Goal: Task Accomplishment & Management: Manage account settings

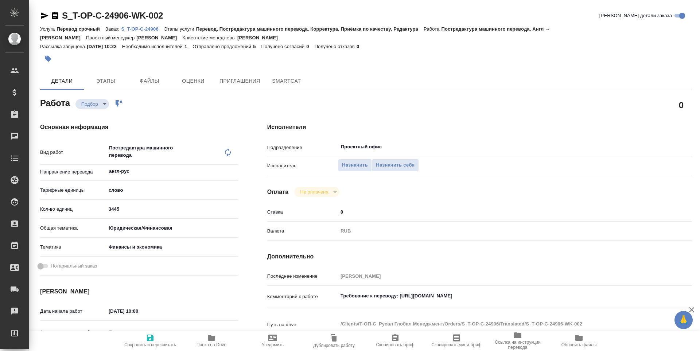
click at [201, 338] on span "Папка на Drive" at bounding box center [211, 340] width 52 height 14
click at [389, 165] on span "Назначить себя" at bounding box center [395, 165] width 39 height 8
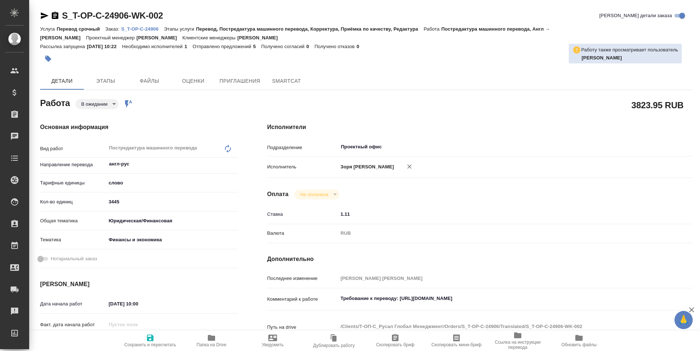
type textarea "x"
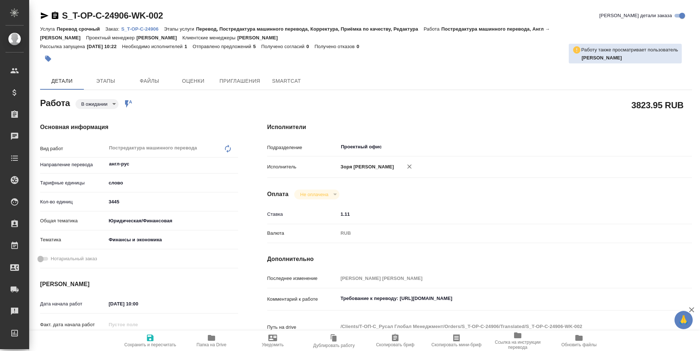
type textarea "x"
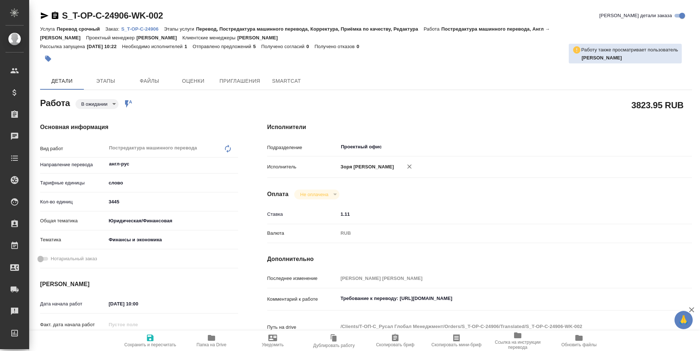
type textarea "x"
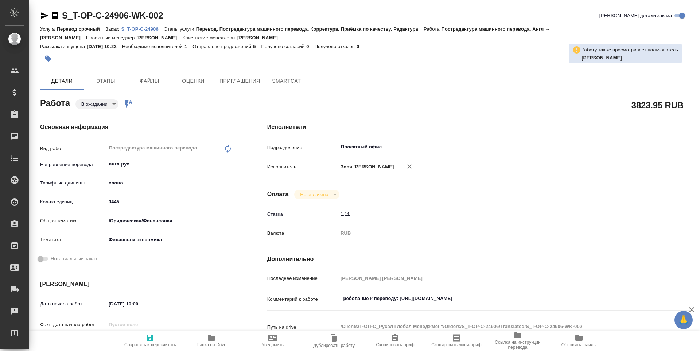
type textarea "x"
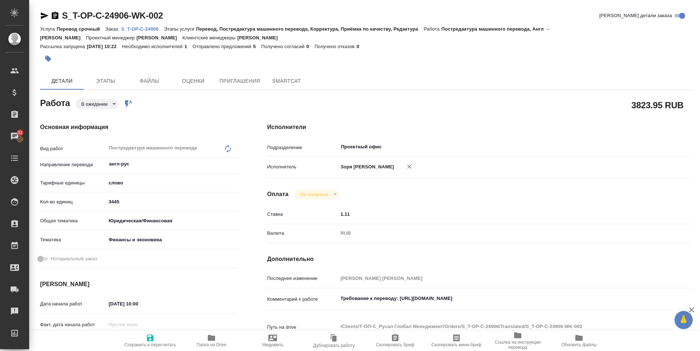
click at [43, 17] on icon "button" at bounding box center [45, 15] width 8 height 7
type textarea "x"
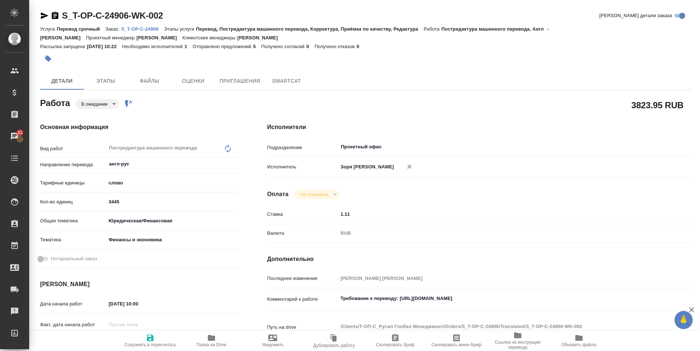
type textarea "x"
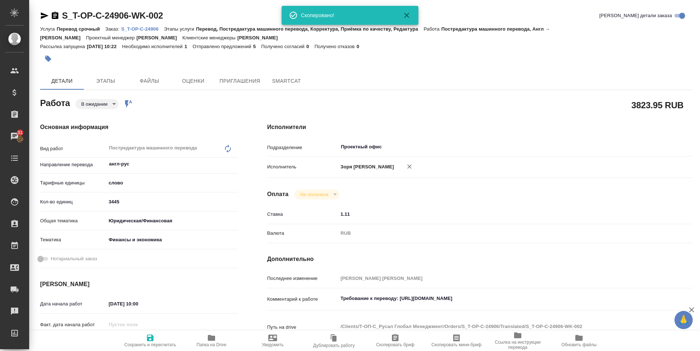
type textarea "x"
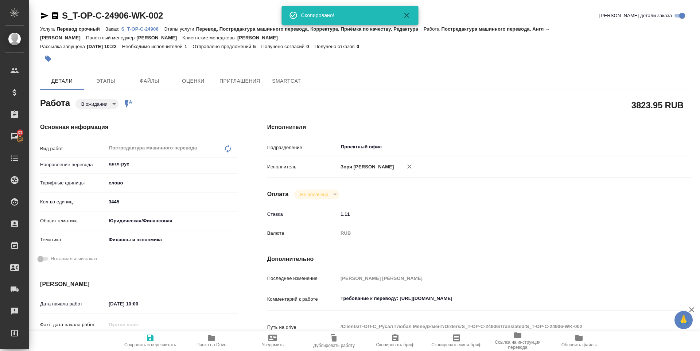
type textarea "x"
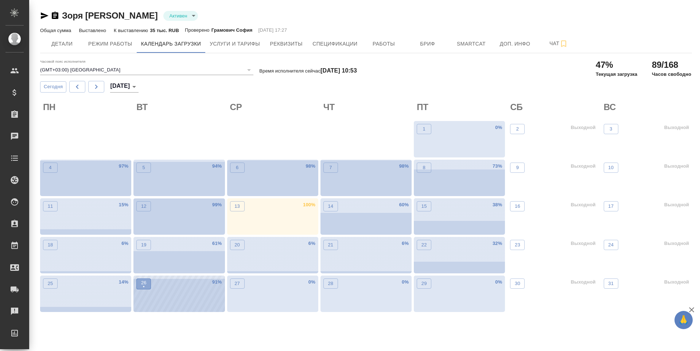
click at [141, 282] on p "26" at bounding box center [143, 282] width 5 height 7
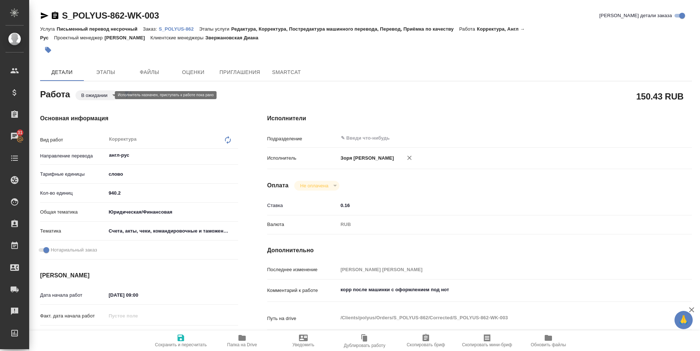
click at [101, 96] on body "🙏 .cls-1 fill:#fff; AWATERA [PERSON_NAME] Спецификации Заказы 31 Чаты Todo Прое…" at bounding box center [350, 175] width 700 height 351
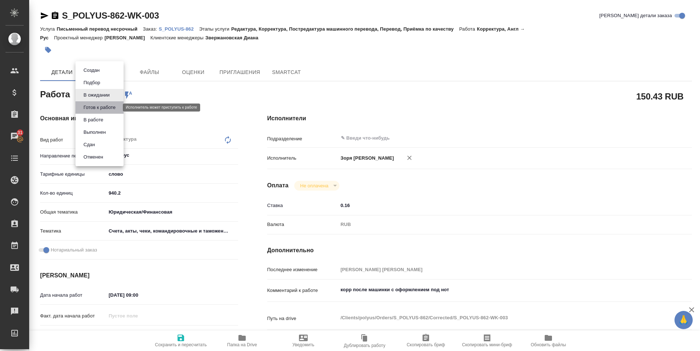
click at [101, 108] on button "Готов к работе" at bounding box center [99, 107] width 36 height 8
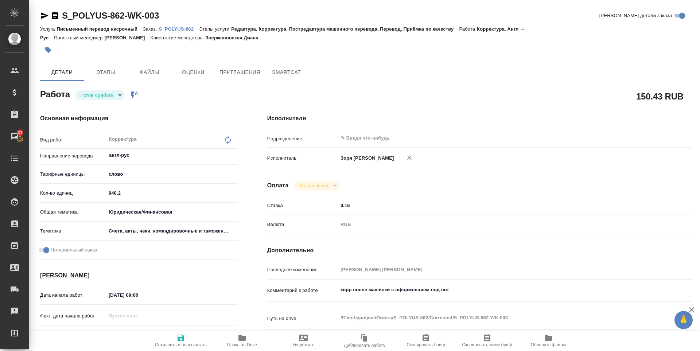
type textarea "x"
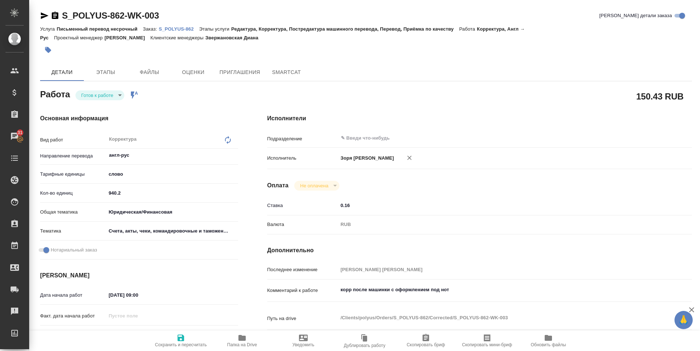
type textarea "x"
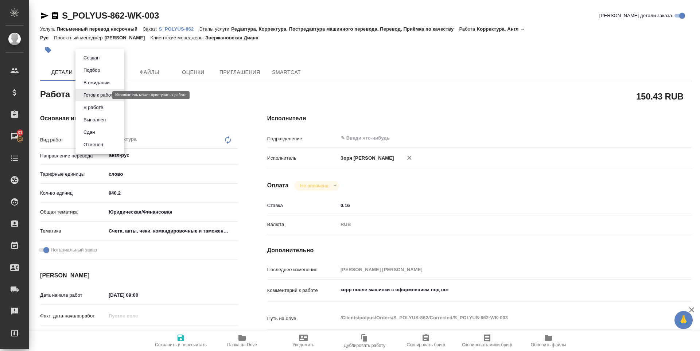
click at [101, 95] on body "🙏 .cls-1 fill:#fff; AWATERA [PERSON_NAME] Спецификации Заказы 31 Чаты Todo Прое…" at bounding box center [350, 175] width 700 height 351
type textarea "x"
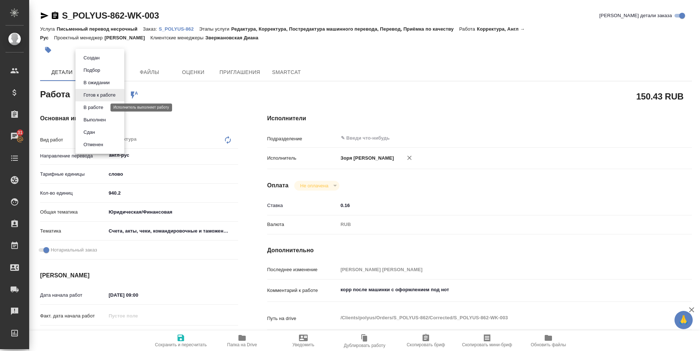
type textarea "x"
click at [99, 105] on button "В работе" at bounding box center [93, 107] width 24 height 8
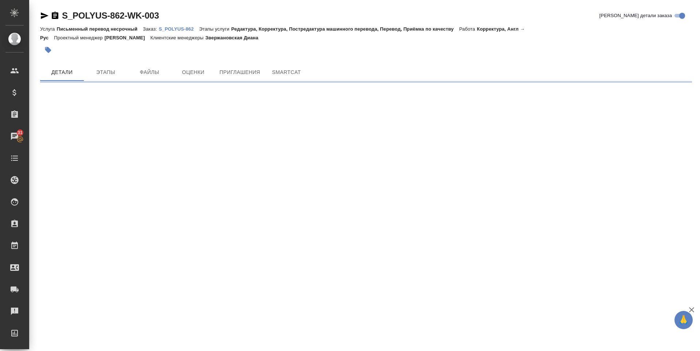
click at [45, 17] on icon "button" at bounding box center [45, 15] width 8 height 7
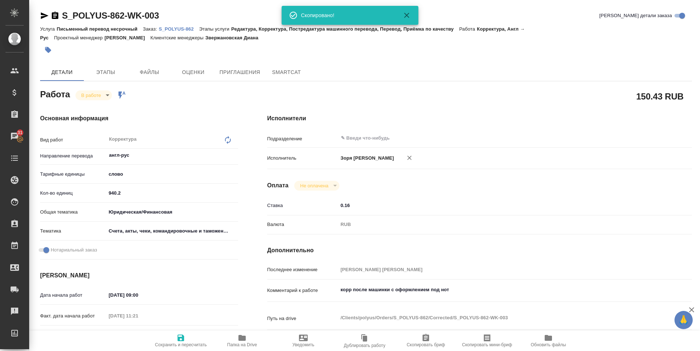
type textarea "x"
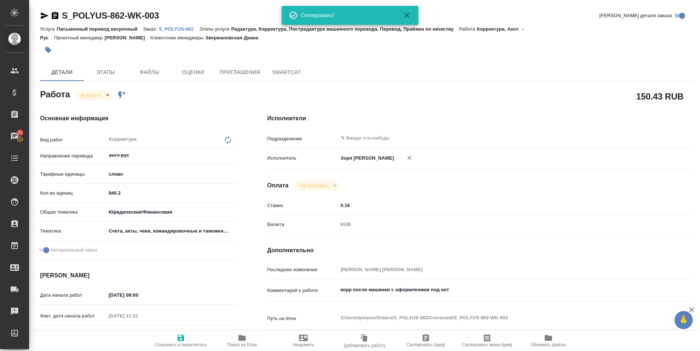
type textarea "x"
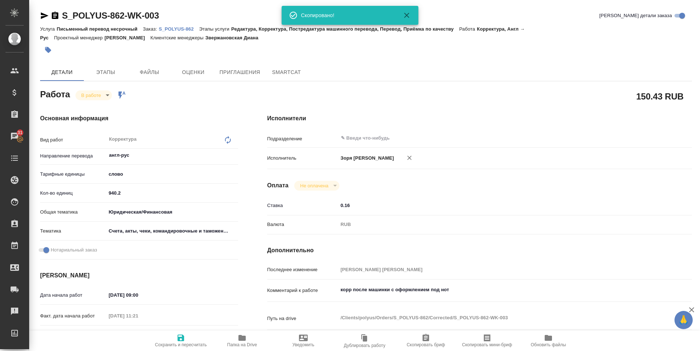
type textarea "x"
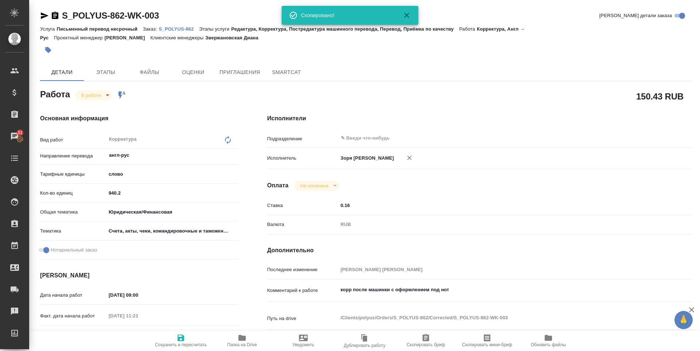
type textarea "x"
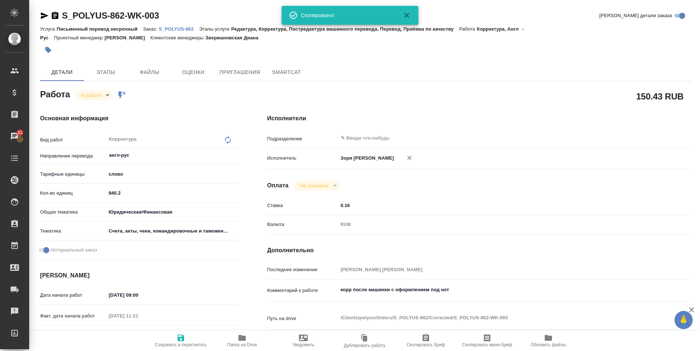
type textarea "x"
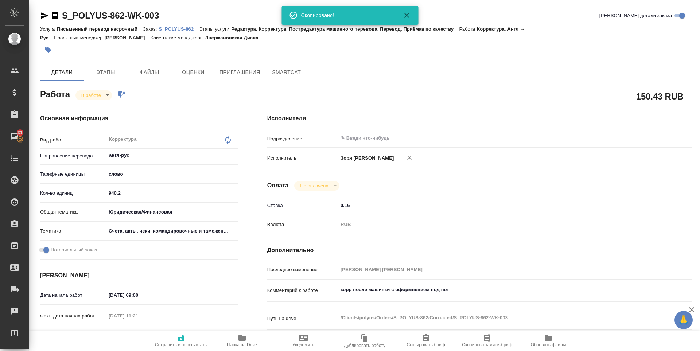
click at [100, 91] on body "🙏 .cls-1 fill:#fff; AWATERA [PERSON_NAME] Спецификации Заказы 31 Чаты Todo Прое…" at bounding box center [350, 175] width 700 height 351
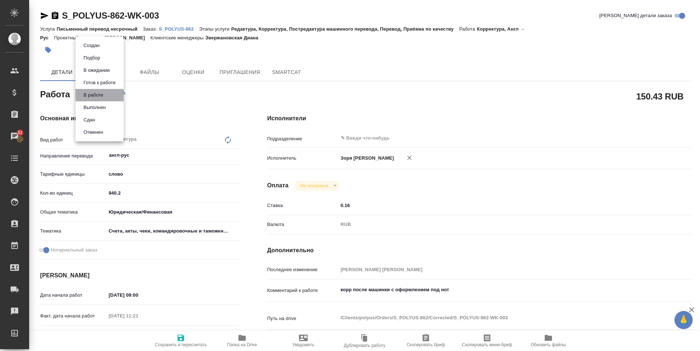
click at [100, 101] on li "В работе" at bounding box center [99, 95] width 48 height 12
click at [99, 99] on body "🙏 .cls-1 fill:#fff; AWATERA [PERSON_NAME] Спецификации Заказы 31 Чаты Todo Прое…" at bounding box center [350, 175] width 700 height 351
click at [99, 110] on button "Выполнен" at bounding box center [94, 107] width 27 height 8
type textarea "x"
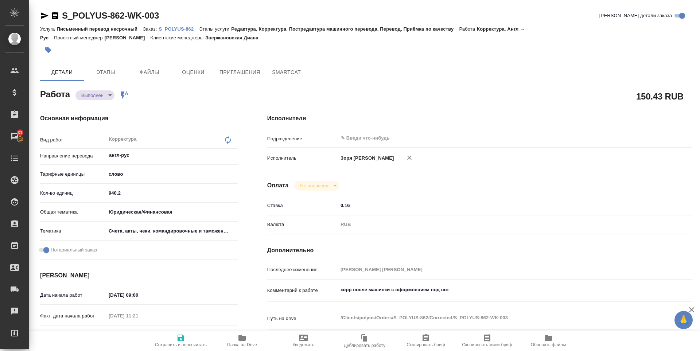
type textarea "x"
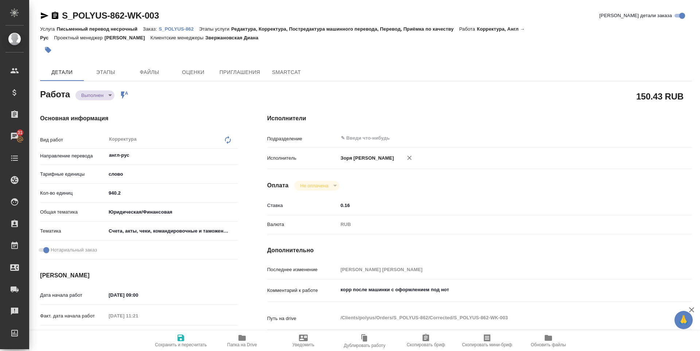
type textarea "x"
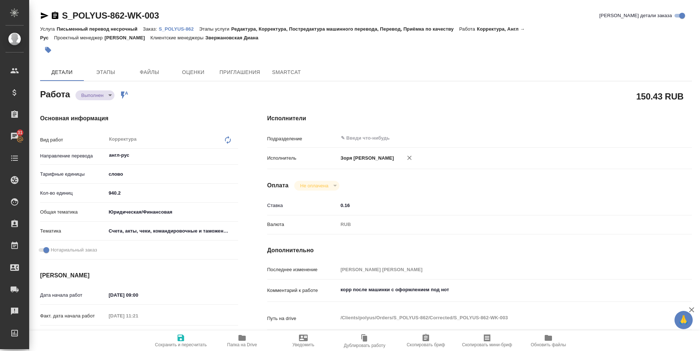
type textarea "x"
